Goal: Check status: Check status

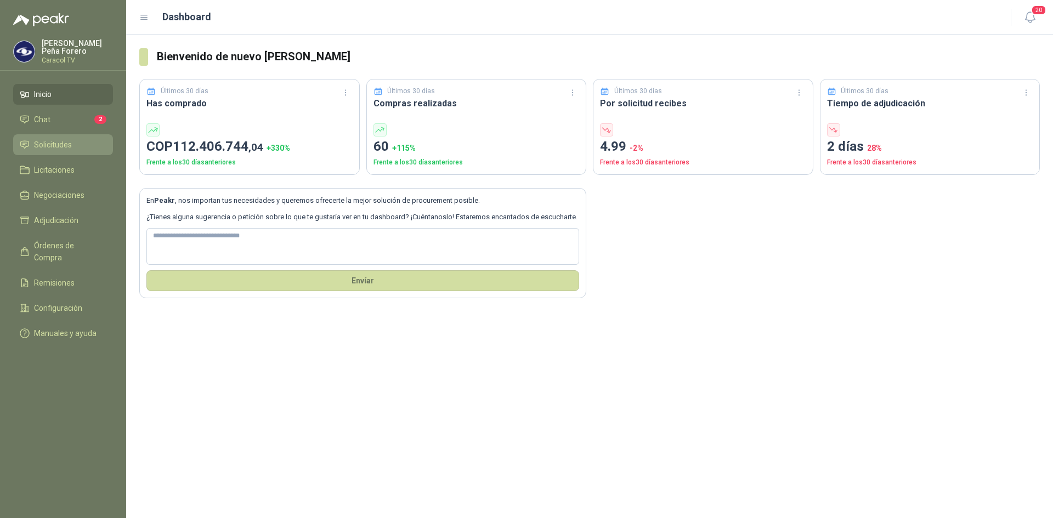
click at [48, 145] on span "Solicitudes" at bounding box center [53, 145] width 38 height 12
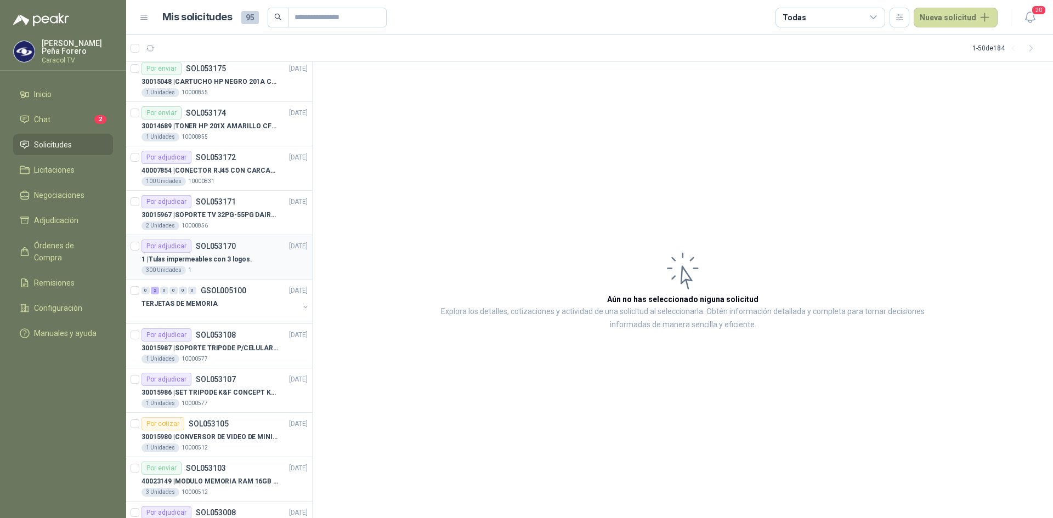
scroll to position [110, 0]
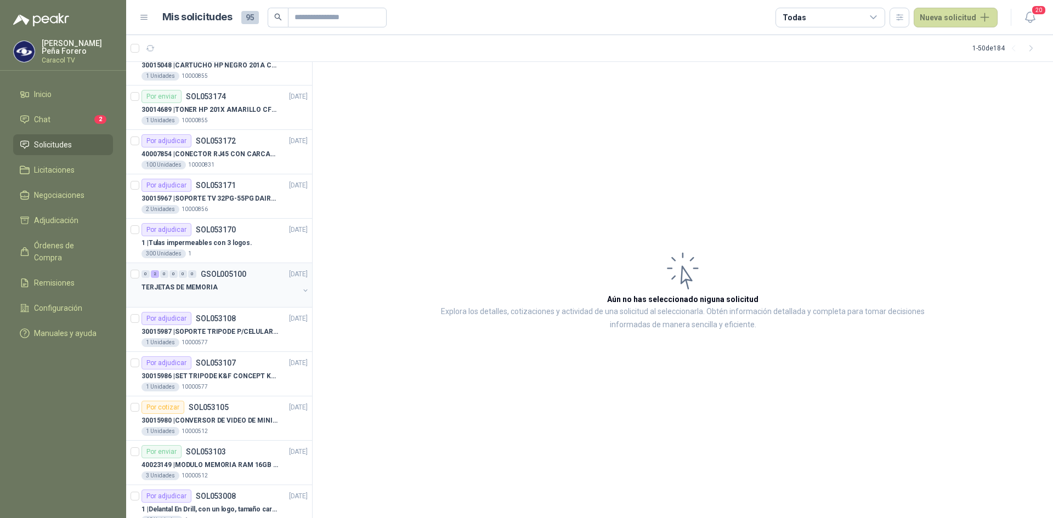
click at [191, 287] on p "TERJETAS DE MEMORIA" at bounding box center [179, 287] width 76 height 10
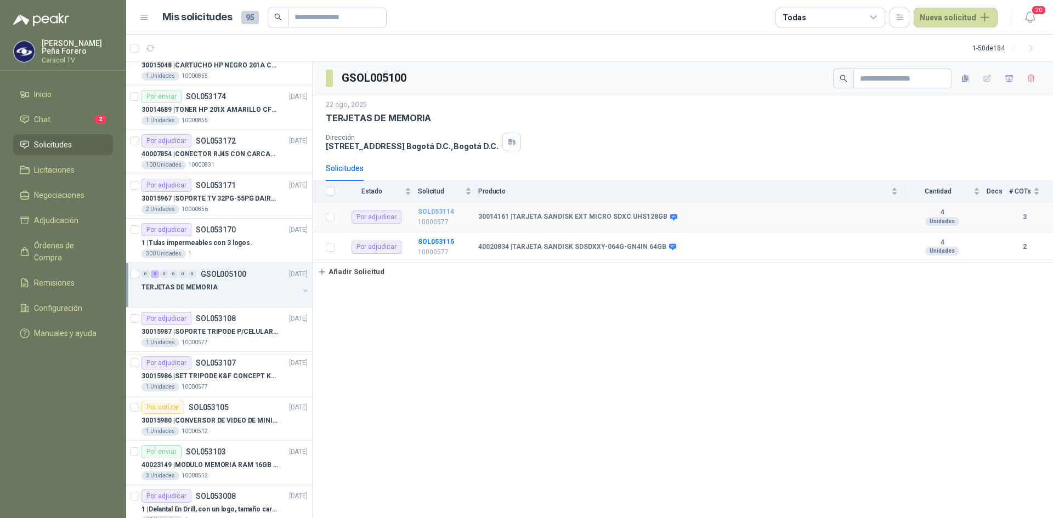
click at [430, 210] on td "SOL053114 10000577" at bounding box center [448, 217] width 60 height 30
click at [429, 210] on b "SOL053114" at bounding box center [436, 212] width 36 height 8
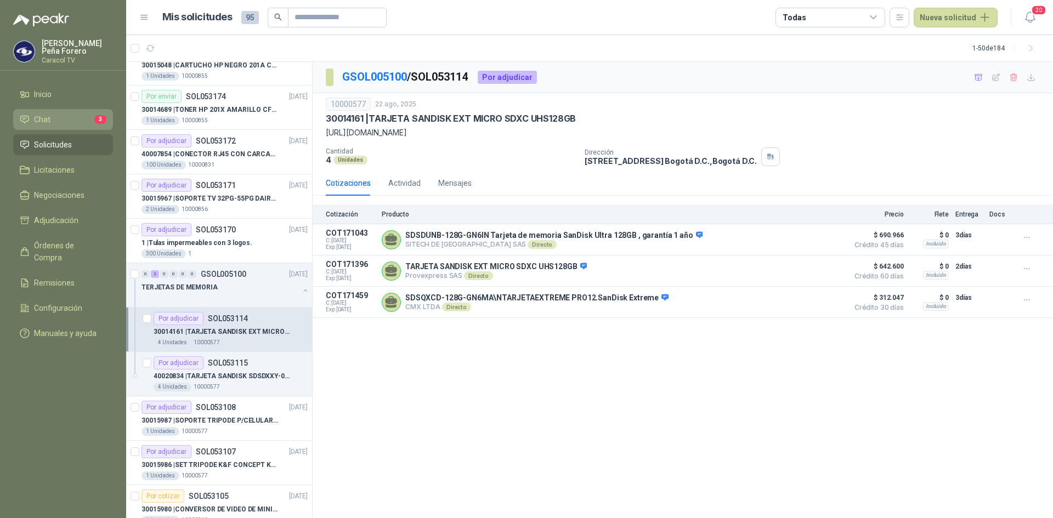
click at [65, 122] on li "Chat 3" at bounding box center [63, 119] width 87 height 12
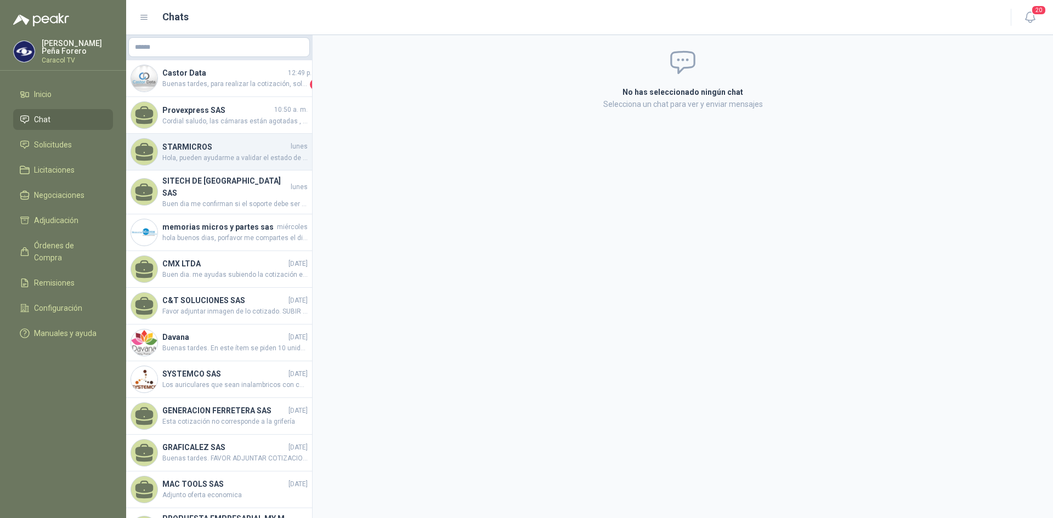
click at [197, 145] on h4 "STARMICROS" at bounding box center [225, 147] width 126 height 12
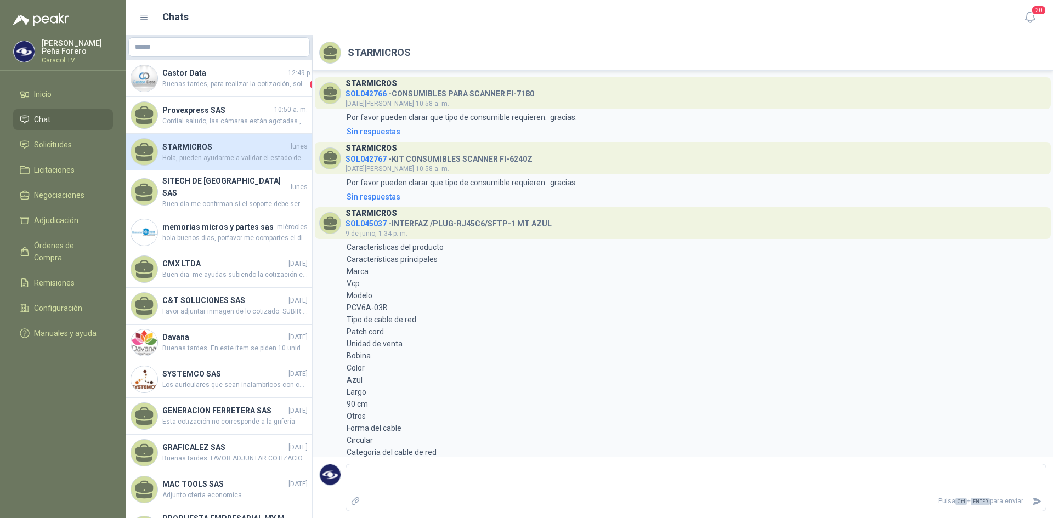
scroll to position [621, 0]
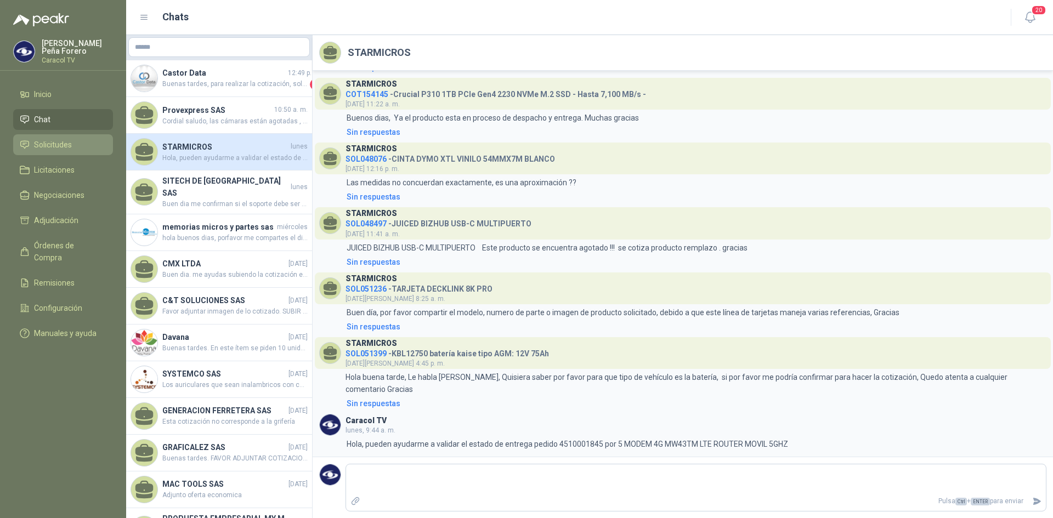
click at [38, 152] on link "Solicitudes" at bounding box center [63, 144] width 100 height 21
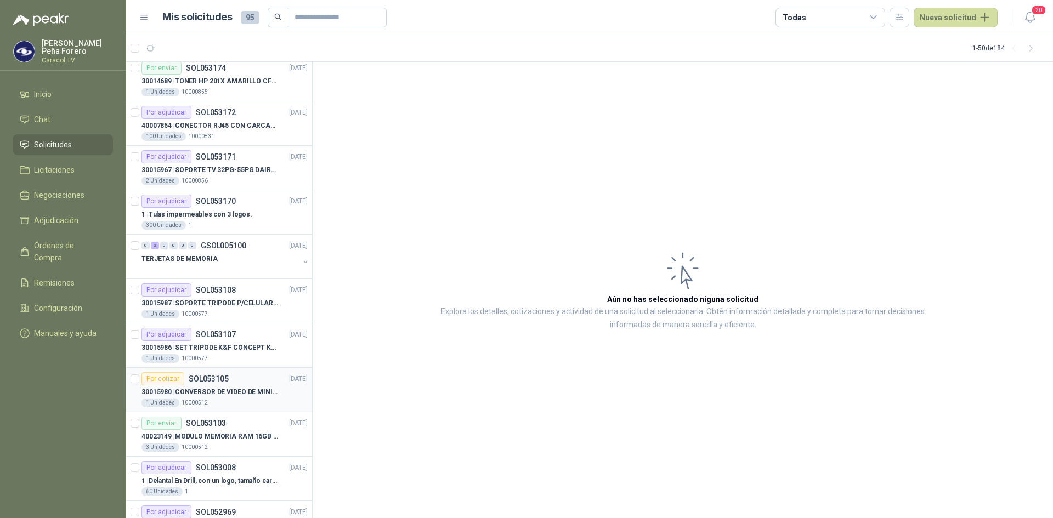
scroll to position [164, 0]
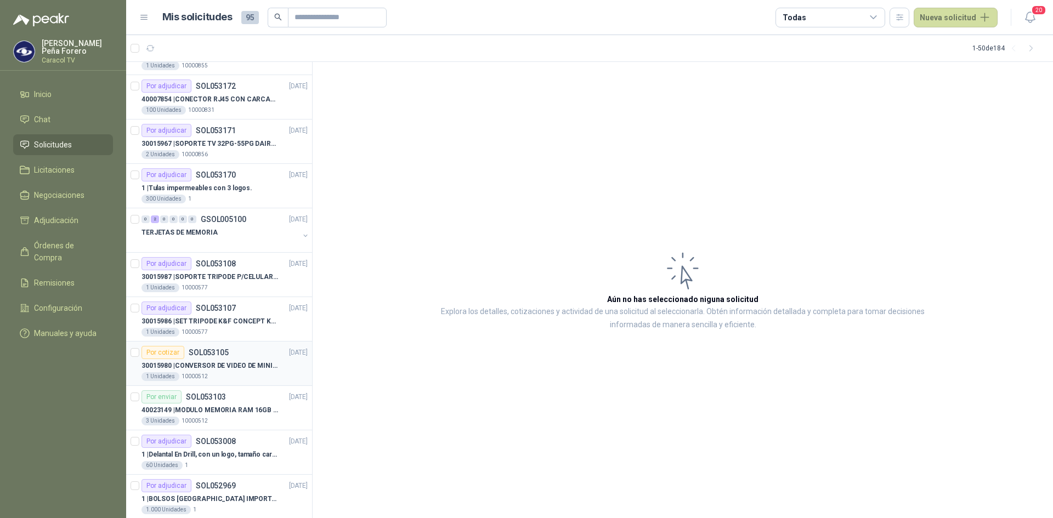
click at [230, 363] on p "30015980 | CONVERSOR DE VIDEO DE MINI DP A DP" at bounding box center [209, 366] width 137 height 10
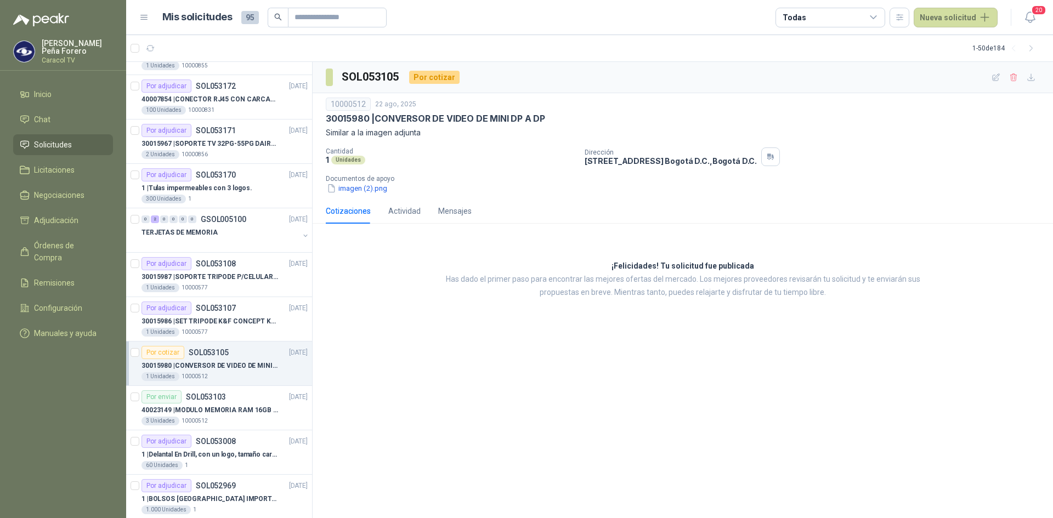
click at [366, 196] on div "10000512 [DATE] 30015980 | CONVERSOR DE VIDEO DE MINI DP A DP Similar a la imag…" at bounding box center [683, 145] width 740 height 105
click at [365, 190] on button "imagen (2).png" at bounding box center [357, 189] width 63 height 12
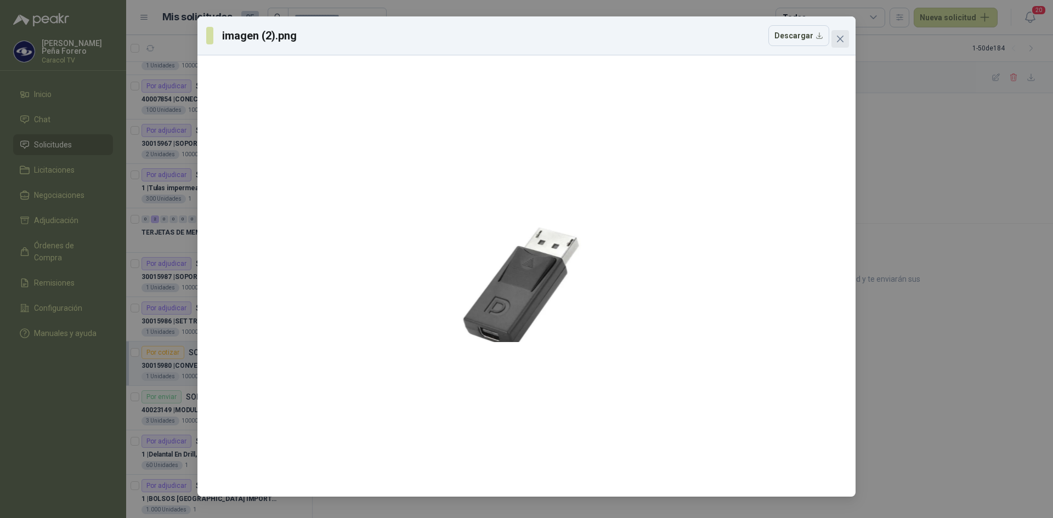
click at [841, 40] on icon "close" at bounding box center [840, 39] width 7 height 7
